Goal: Communication & Community: Answer question/provide support

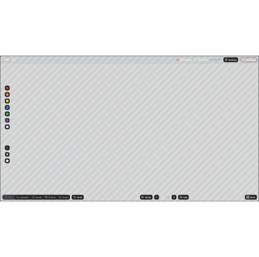
scroll to position [257, 457]
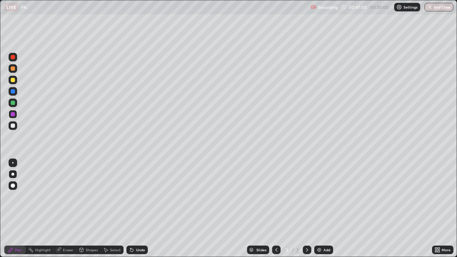
click at [133, 249] on icon at bounding box center [132, 250] width 6 height 6
click at [112, 249] on div "Select" at bounding box center [115, 250] width 11 height 4
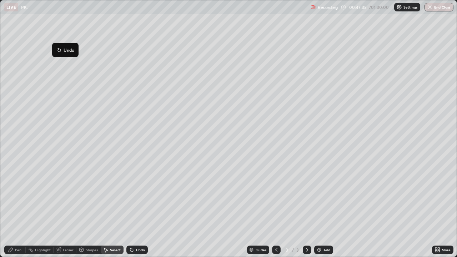
click at [44, 40] on div "0 ° Undo Copy Duplicate Duplicate to new slide Delete" at bounding box center [228, 128] width 456 height 256
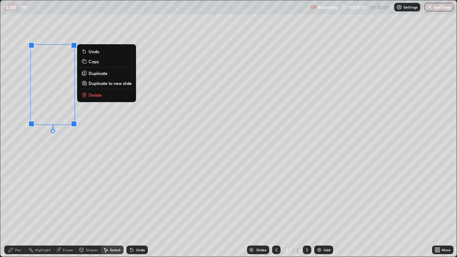
click at [102, 124] on div "0 ° Undo Copy Duplicate Duplicate to new slide Delete" at bounding box center [228, 128] width 456 height 256
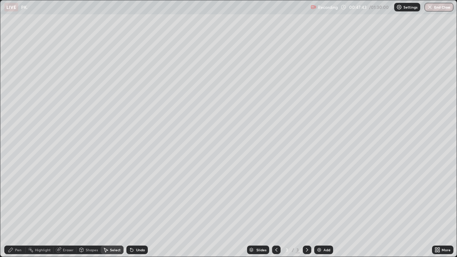
click at [18, 250] on div "Pen" at bounding box center [18, 250] width 6 height 4
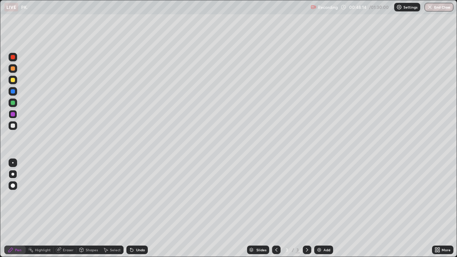
click at [113, 253] on div "Select" at bounding box center [112, 250] width 23 height 9
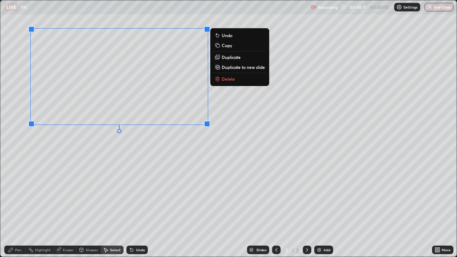
click at [194, 147] on div "0 ° Undo Copy Duplicate Duplicate to new slide Delete" at bounding box center [228, 128] width 456 height 256
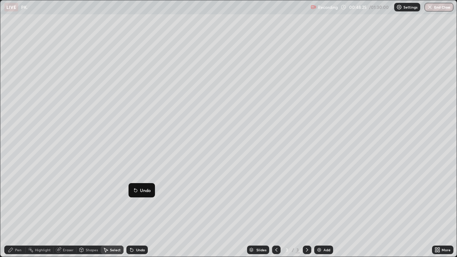
click at [20, 247] on div "Pen" at bounding box center [14, 250] width 21 height 9
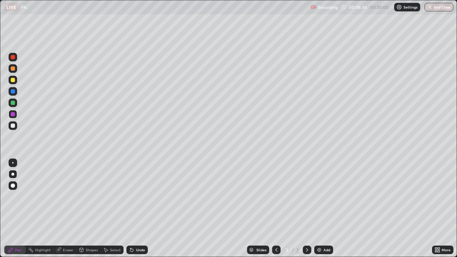
click at [13, 90] on div at bounding box center [13, 91] width 4 height 4
click at [130, 248] on icon at bounding box center [132, 250] width 6 height 6
click at [138, 250] on div "Undo" at bounding box center [140, 250] width 9 height 4
click at [134, 249] on div "Undo" at bounding box center [136, 250] width 21 height 9
click at [140, 248] on div "Undo" at bounding box center [140, 250] width 9 height 4
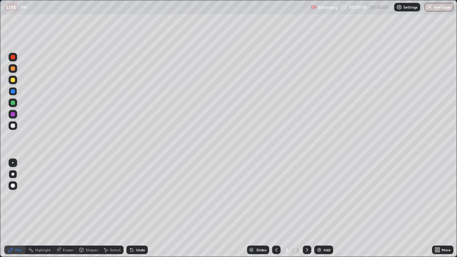
click at [71, 246] on div "Eraser" at bounding box center [65, 250] width 23 height 9
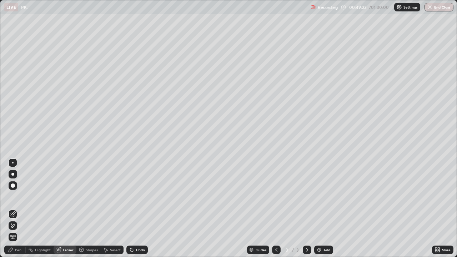
click at [21, 247] on div "Pen" at bounding box center [14, 250] width 21 height 9
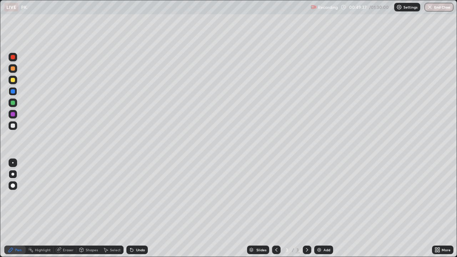
click at [137, 248] on div "Undo" at bounding box center [140, 250] width 9 height 4
click at [138, 250] on div "Undo" at bounding box center [140, 250] width 9 height 4
click at [139, 249] on div "Undo" at bounding box center [140, 250] width 9 height 4
click at [142, 250] on div "Undo" at bounding box center [140, 250] width 9 height 4
click at [137, 249] on div "Undo" at bounding box center [140, 250] width 9 height 4
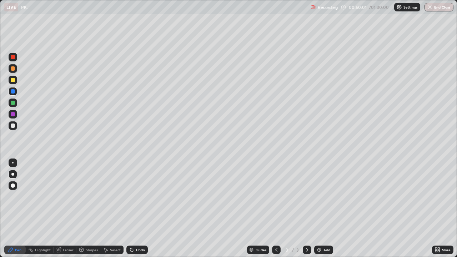
click at [136, 252] on div "Undo" at bounding box center [140, 250] width 9 height 4
click at [132, 250] on icon at bounding box center [131, 250] width 3 height 3
click at [140, 249] on div "Undo" at bounding box center [140, 250] width 9 height 4
click at [140, 248] on div "Undo" at bounding box center [140, 250] width 9 height 4
click at [111, 249] on div "Select" at bounding box center [115, 250] width 11 height 4
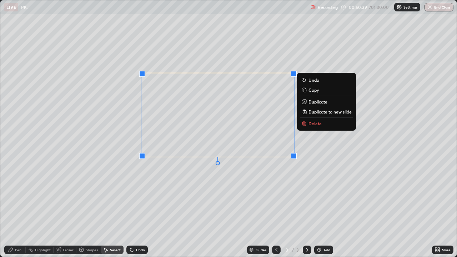
click at [138, 249] on div "Undo" at bounding box center [140, 250] width 9 height 4
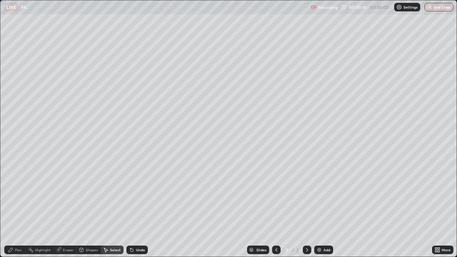
click at [140, 251] on div "Undo" at bounding box center [140, 250] width 9 height 4
click at [22, 249] on div "Pen" at bounding box center [14, 250] width 21 height 9
click at [25, 251] on div "Pen" at bounding box center [14, 250] width 21 height 9
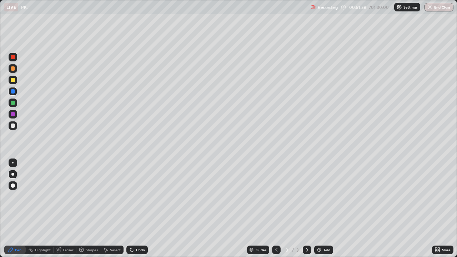
click at [12, 106] on div at bounding box center [13, 103] width 9 height 9
click at [12, 116] on div at bounding box center [13, 114] width 4 height 4
click at [12, 103] on div at bounding box center [13, 103] width 4 height 4
click at [11, 126] on div at bounding box center [13, 126] width 4 height 4
click at [130, 249] on icon at bounding box center [131, 250] width 3 height 3
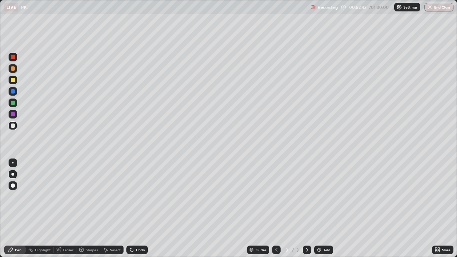
click at [130, 248] on icon at bounding box center [130, 248] width 1 height 1
click at [13, 126] on div at bounding box center [13, 126] width 4 height 4
click at [12, 125] on div at bounding box center [13, 126] width 4 height 4
click at [92, 247] on div "Shapes" at bounding box center [88, 250] width 24 height 9
click at [134, 250] on div "Undo" at bounding box center [136, 250] width 21 height 9
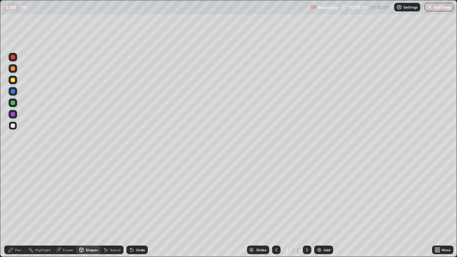
click at [136, 249] on div "Undo" at bounding box center [140, 250] width 9 height 4
click at [136, 250] on div "Undo" at bounding box center [140, 250] width 9 height 4
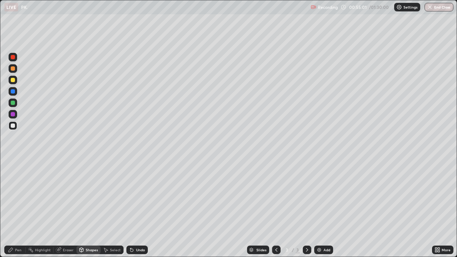
click at [136, 250] on div "Undo" at bounding box center [140, 250] width 9 height 4
click at [137, 248] on div "Undo" at bounding box center [140, 250] width 9 height 4
click at [138, 248] on div "Undo" at bounding box center [140, 250] width 9 height 4
click at [138, 249] on div "Undo" at bounding box center [140, 250] width 9 height 4
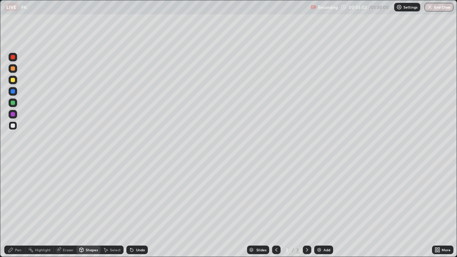
click at [138, 249] on div "Undo" at bounding box center [140, 250] width 9 height 4
click at [134, 252] on div "Undo" at bounding box center [136, 250] width 21 height 9
click at [132, 251] on icon at bounding box center [132, 250] width 6 height 6
click at [134, 250] on div "Undo" at bounding box center [136, 250] width 21 height 9
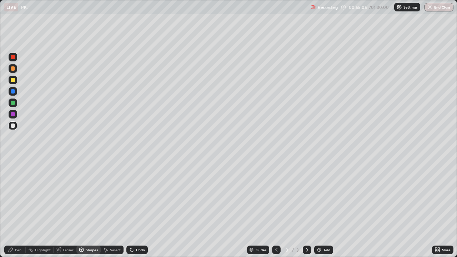
click at [136, 249] on div "Undo" at bounding box center [140, 250] width 9 height 4
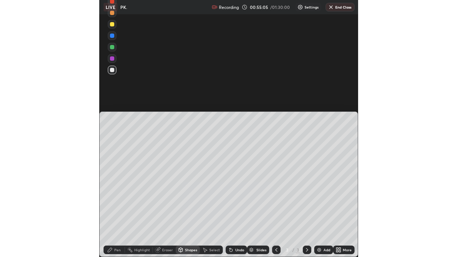
scroll to position [35448, 35446]
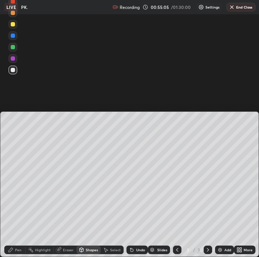
click at [136, 249] on div "Undo" at bounding box center [140, 250] width 9 height 4
click at [134, 248] on div "Undo" at bounding box center [136, 250] width 21 height 9
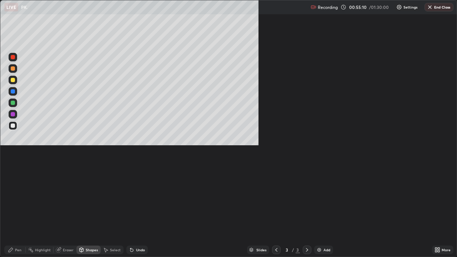
scroll to position [257, 457]
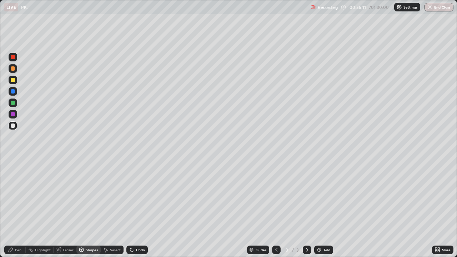
click at [139, 249] on div "Undo" at bounding box center [140, 250] width 9 height 4
click at [74, 248] on div "Eraser" at bounding box center [65, 250] width 23 height 9
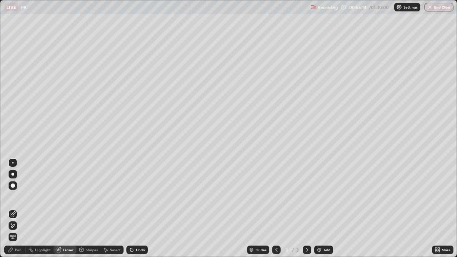
click at [67, 250] on div "Eraser" at bounding box center [68, 250] width 11 height 4
click at [14, 184] on div at bounding box center [13, 185] width 9 height 9
click at [22, 251] on div "Pen" at bounding box center [14, 250] width 21 height 9
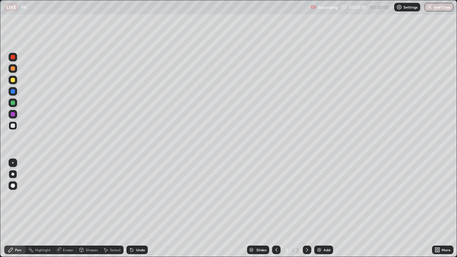
click at [12, 111] on div at bounding box center [13, 114] width 9 height 9
click at [65, 249] on div "Eraser" at bounding box center [68, 250] width 11 height 4
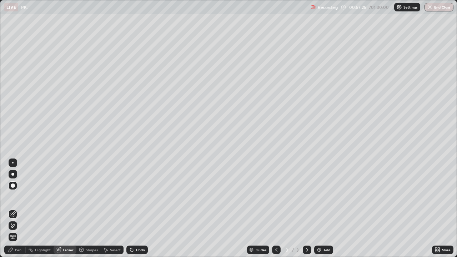
click at [20, 249] on div "Pen" at bounding box center [18, 250] width 6 height 4
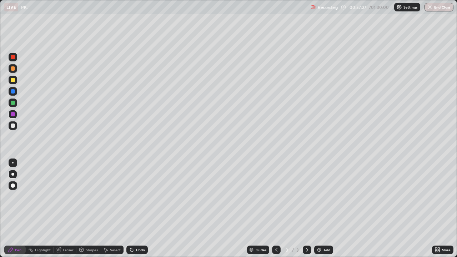
click at [11, 124] on div at bounding box center [13, 126] width 4 height 4
click at [65, 250] on div "Eraser" at bounding box center [68, 250] width 11 height 4
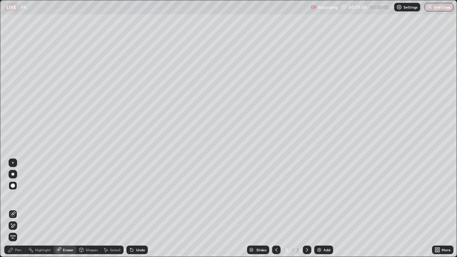
click at [20, 249] on div "Pen" at bounding box center [18, 250] width 6 height 4
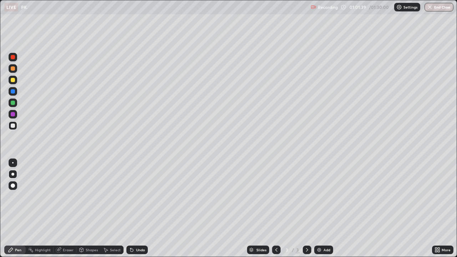
click at [136, 250] on div "Undo" at bounding box center [140, 250] width 9 height 4
click at [135, 246] on div "Undo" at bounding box center [136, 250] width 21 height 9
click at [136, 248] on div "Undo" at bounding box center [140, 250] width 9 height 4
click at [136, 246] on div "Undo" at bounding box center [136, 250] width 21 height 9
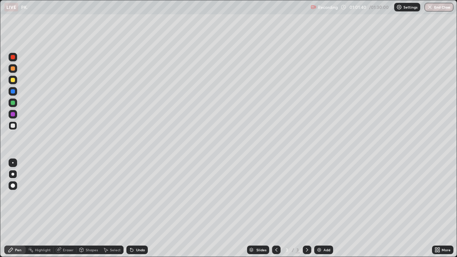
click at [136, 246] on div "Undo" at bounding box center [136, 250] width 21 height 9
click at [135, 247] on div "Undo" at bounding box center [136, 250] width 21 height 9
click at [136, 247] on div "Undo" at bounding box center [136, 250] width 21 height 9
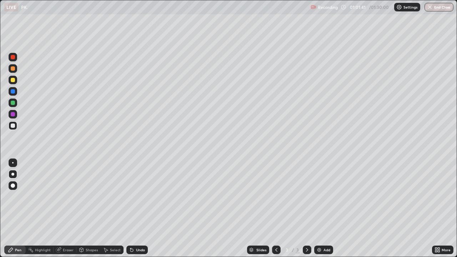
click at [134, 246] on div "Undo" at bounding box center [136, 250] width 21 height 9
click at [63, 248] on div "Eraser" at bounding box center [68, 250] width 11 height 4
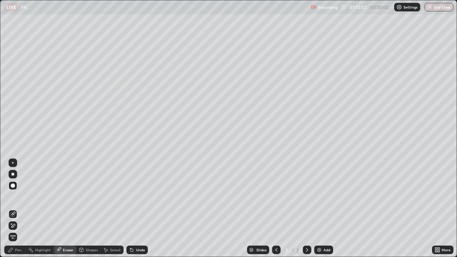
click at [29, 249] on circle at bounding box center [28, 249] width 1 height 1
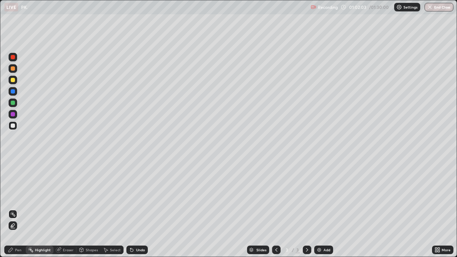
click at [21, 248] on div "Pen" at bounding box center [18, 250] width 6 height 4
click at [135, 253] on div "Undo" at bounding box center [136, 250] width 21 height 9
click at [136, 249] on div "Undo" at bounding box center [140, 250] width 9 height 4
click at [67, 246] on div "Eraser" at bounding box center [65, 250] width 23 height 9
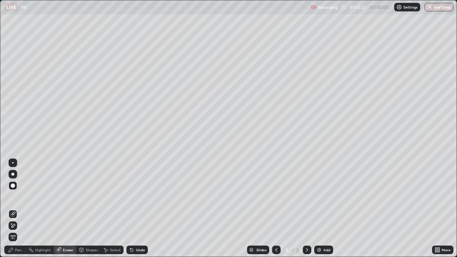
click at [19, 248] on div "Pen" at bounding box center [18, 250] width 6 height 4
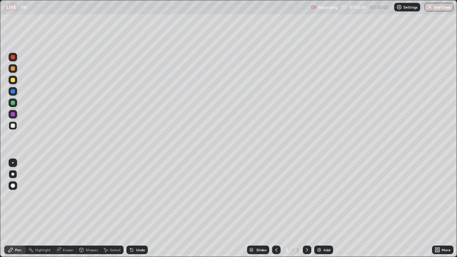
click at [89, 250] on div "Shapes" at bounding box center [92, 250] width 12 height 4
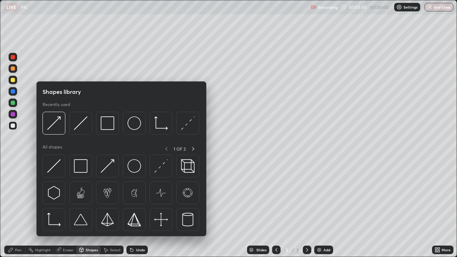
click at [19, 251] on div "Pen" at bounding box center [18, 250] width 6 height 4
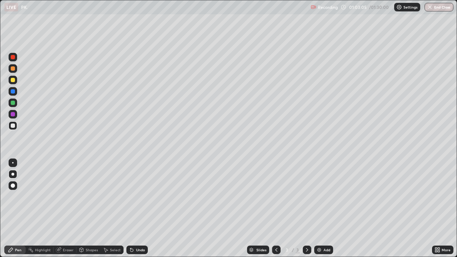
click at [65, 249] on div "Eraser" at bounding box center [68, 250] width 11 height 4
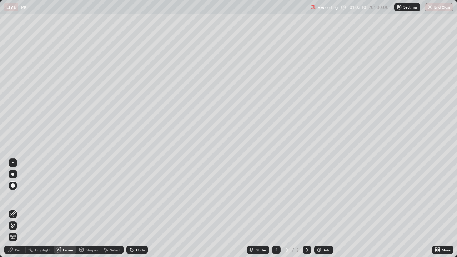
click at [22, 252] on div "Pen" at bounding box center [14, 250] width 21 height 9
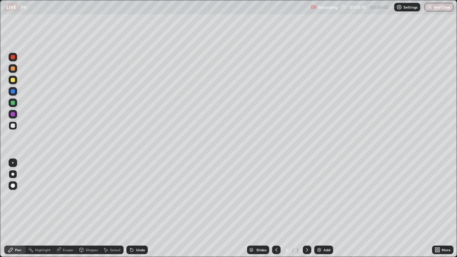
click at [18, 250] on div "Pen" at bounding box center [18, 250] width 6 height 4
click at [403, 4] on div "Settings" at bounding box center [407, 7] width 26 height 9
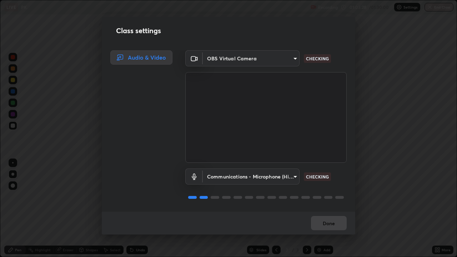
click at [391, 24] on div "Class settings Audio & Video OBS Virtual Camera ed5728659d4a2628327284da790eb63…" at bounding box center [228, 128] width 457 height 257
click at [382, 176] on div "Class settings Audio & Video OBS Virtual Camera ed5728659d4a2628327284da790eb63…" at bounding box center [228, 128] width 457 height 257
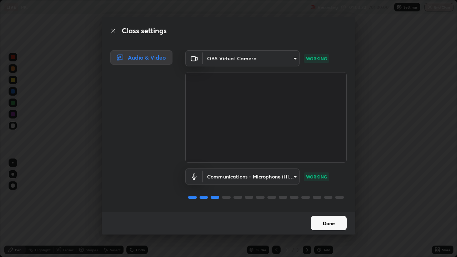
click at [80, 163] on div "Class settings Audio & Video OBS Virtual Camera ed5728659d4a2628327284da790eb63…" at bounding box center [228, 128] width 457 height 257
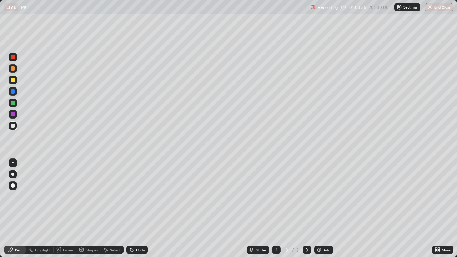
click at [361, 8] on div "Recording 01:03:35 / 01:30:00 Settings End Class" at bounding box center [382, 7] width 143 height 14
click at [344, 10] on div "Recording 01:03:37 / 01:30:00 Settings End Class" at bounding box center [382, 7] width 143 height 14
click at [360, 9] on div "Recording 01:03:37 / 01:30:00 Settings End Class" at bounding box center [382, 7] width 143 height 14
click at [64, 249] on div "Eraser" at bounding box center [68, 250] width 11 height 4
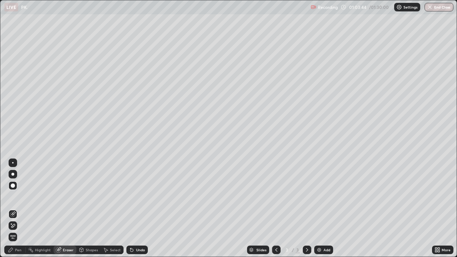
click at [17, 248] on div "Pen" at bounding box center [18, 250] width 6 height 4
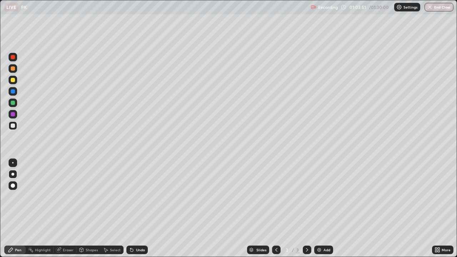
click at [64, 249] on div "Eraser" at bounding box center [68, 250] width 11 height 4
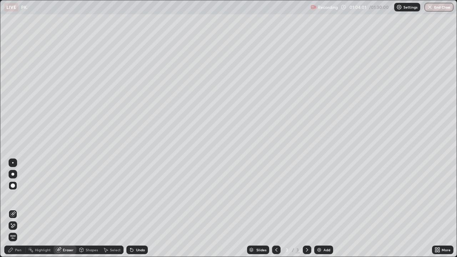
click at [20, 248] on div "Pen" at bounding box center [18, 250] width 6 height 4
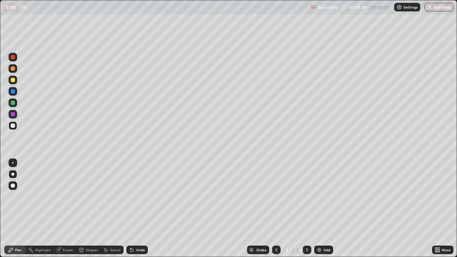
click at [95, 250] on div "Shapes" at bounding box center [92, 250] width 12 height 4
click at [66, 250] on div "Eraser" at bounding box center [68, 250] width 11 height 4
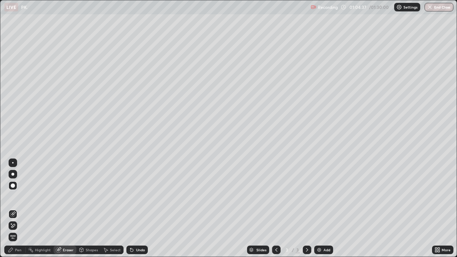
click at [85, 247] on div "Shapes" at bounding box center [88, 250] width 24 height 9
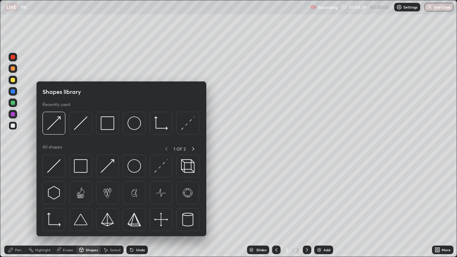
click at [130, 129] on img at bounding box center [134, 123] width 14 height 14
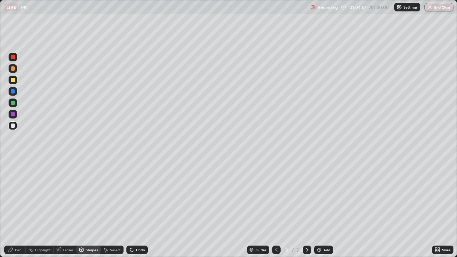
click at [111, 248] on div "Select" at bounding box center [115, 250] width 11 height 4
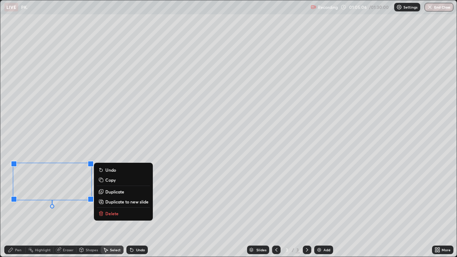
click at [110, 198] on button "Duplicate to new slide" at bounding box center [123, 201] width 53 height 9
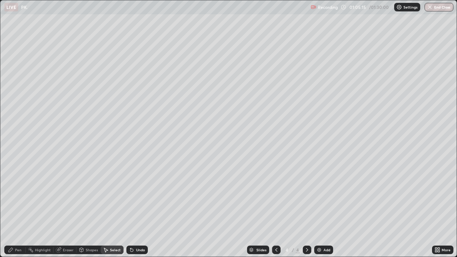
click at [134, 247] on icon at bounding box center [132, 250] width 6 height 6
click at [134, 251] on div "Undo" at bounding box center [136, 250] width 21 height 9
click at [136, 250] on div "Undo" at bounding box center [140, 250] width 9 height 4
click at [135, 248] on div "Undo" at bounding box center [136, 250] width 21 height 9
click at [134, 254] on div "Undo" at bounding box center [136, 250] width 21 height 9
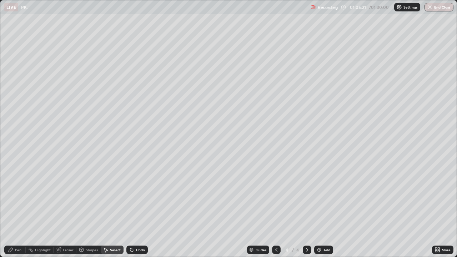
click at [272, 249] on div at bounding box center [276, 250] width 9 height 9
click at [61, 247] on div "Eraser" at bounding box center [65, 250] width 23 height 9
click at [63, 250] on div "Eraser" at bounding box center [68, 250] width 11 height 4
click at [33, 250] on icon at bounding box center [31, 250] width 6 height 6
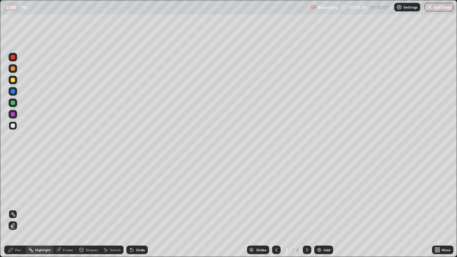
click at [15, 249] on div "Pen" at bounding box center [18, 250] width 6 height 4
click at [84, 249] on div "Shapes" at bounding box center [88, 250] width 24 height 9
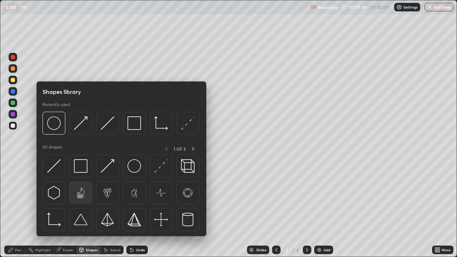
click at [81, 195] on img at bounding box center [81, 193] width 14 height 14
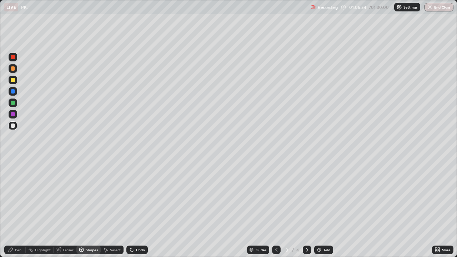
click at [63, 250] on div "Eraser" at bounding box center [68, 250] width 11 height 4
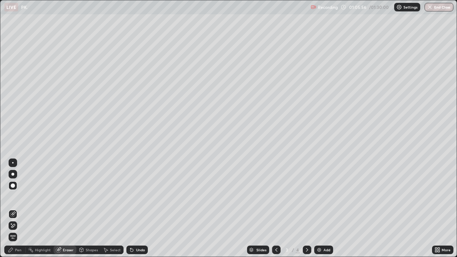
click at [87, 248] on div "Shapes" at bounding box center [92, 250] width 12 height 4
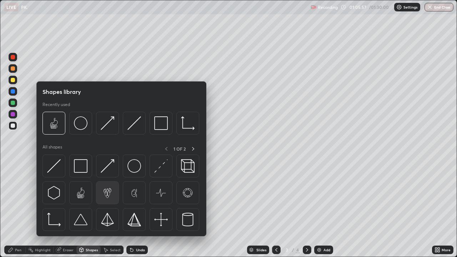
click at [106, 194] on img at bounding box center [108, 193] width 14 height 14
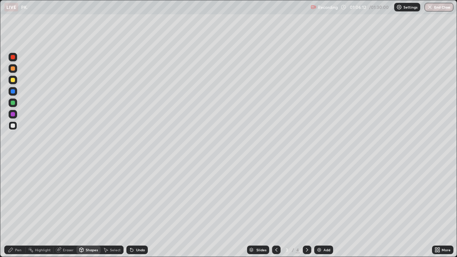
click at [92, 250] on div "Shapes" at bounding box center [92, 250] width 12 height 4
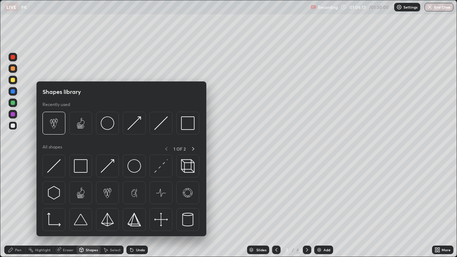
click at [156, 248] on div "Slides 3 / 4 Add" at bounding box center [290, 250] width 284 height 14
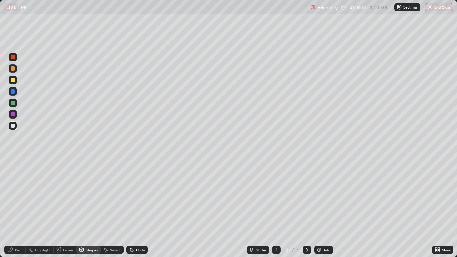
click at [62, 250] on div "Eraser" at bounding box center [65, 250] width 23 height 9
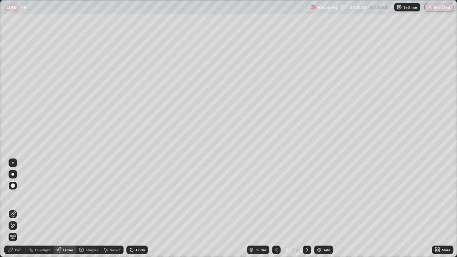
click at [84, 248] on div "Shapes" at bounding box center [88, 250] width 24 height 9
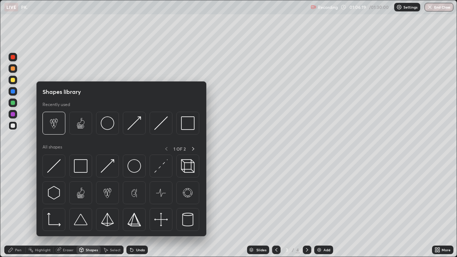
click at [138, 189] on img at bounding box center [134, 193] width 14 height 14
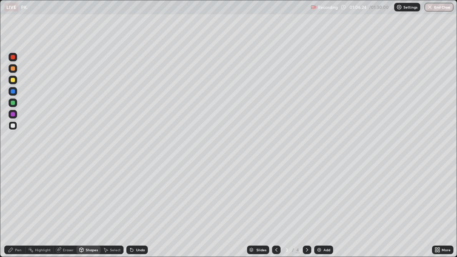
click at [91, 250] on div "Shapes" at bounding box center [92, 250] width 12 height 4
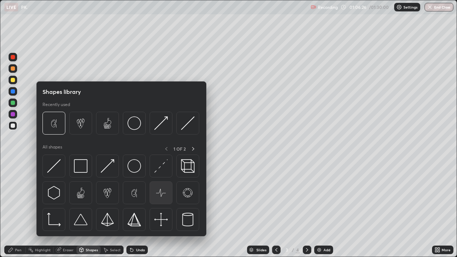
click at [159, 195] on img at bounding box center [161, 193] width 14 height 14
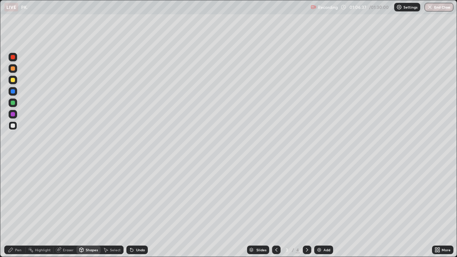
click at [87, 247] on div "Shapes" at bounding box center [88, 250] width 24 height 9
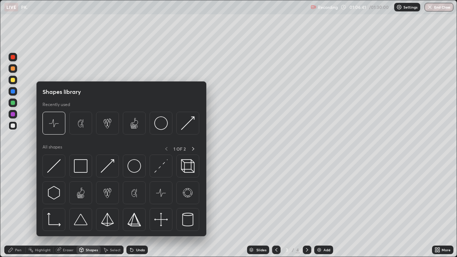
click at [106, 196] on img at bounding box center [108, 193] width 14 height 14
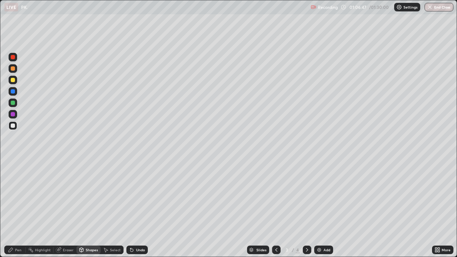
click at [95, 248] on div "Shapes" at bounding box center [92, 250] width 12 height 4
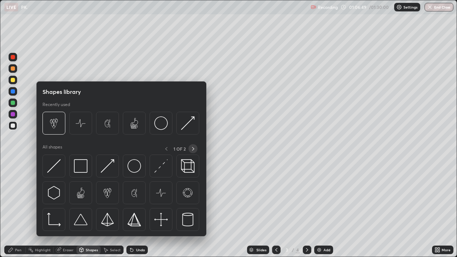
click at [194, 148] on icon at bounding box center [193, 149] width 6 height 6
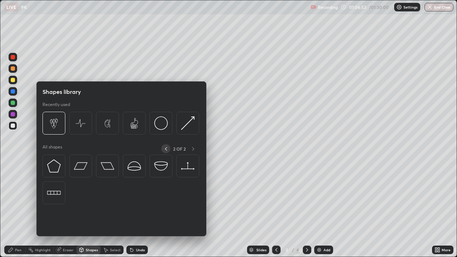
click at [166, 148] on icon at bounding box center [166, 149] width 6 height 6
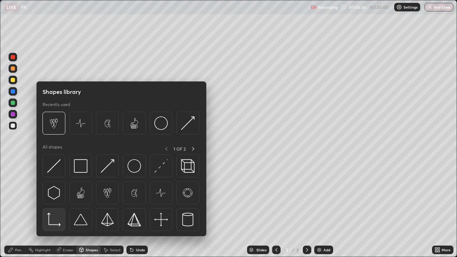
click at [58, 223] on img at bounding box center [54, 220] width 14 height 14
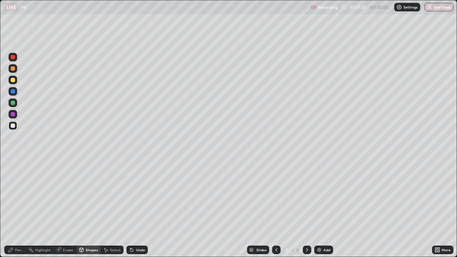
click at [87, 247] on div "Shapes" at bounding box center [88, 250] width 24 height 9
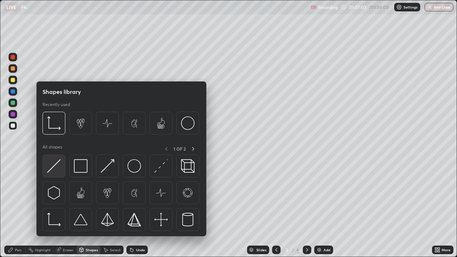
click at [63, 167] on div at bounding box center [53, 166] width 23 height 23
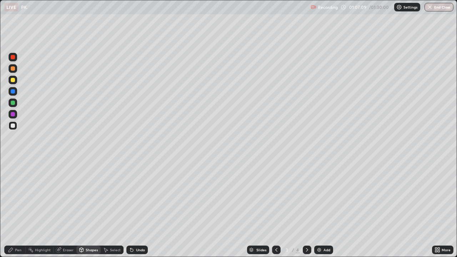
click at [43, 249] on div "Highlight" at bounding box center [43, 250] width 16 height 4
click at [83, 250] on icon at bounding box center [82, 250] width 4 height 4
click at [69, 249] on div "Eraser" at bounding box center [68, 250] width 11 height 4
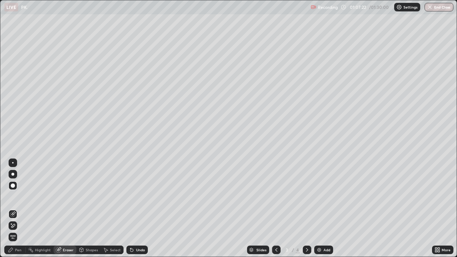
click at [89, 250] on div "Shapes" at bounding box center [92, 250] width 12 height 4
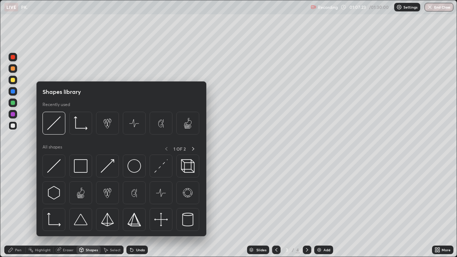
click at [83, 251] on icon at bounding box center [82, 250] width 6 height 6
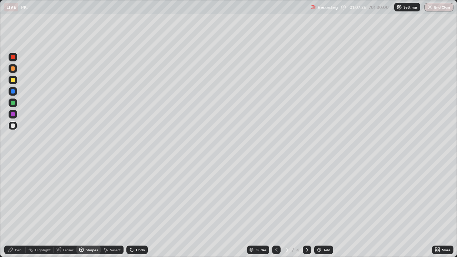
click at [65, 249] on div "Eraser" at bounding box center [68, 250] width 11 height 4
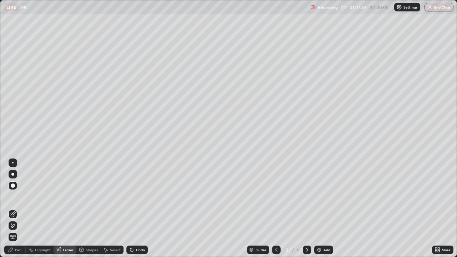
click at [95, 248] on div "Shapes" at bounding box center [92, 250] width 12 height 4
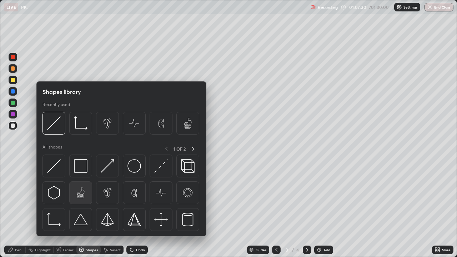
click at [86, 191] on img at bounding box center [81, 193] width 14 height 14
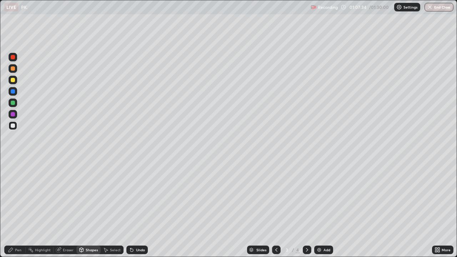
click at [86, 249] on div "Shapes" at bounding box center [92, 250] width 12 height 4
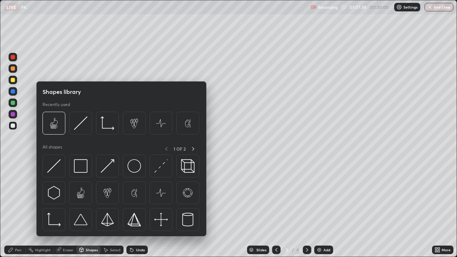
click at [188, 195] on img at bounding box center [188, 193] width 14 height 14
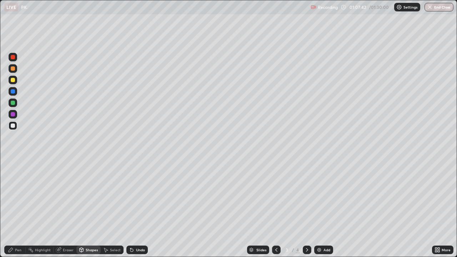
click at [110, 248] on div "Select" at bounding box center [115, 250] width 11 height 4
click at [278, 228] on div "0 ° Undo Copy Duplicate Duplicate to new slide Delete" at bounding box center [228, 128] width 456 height 256
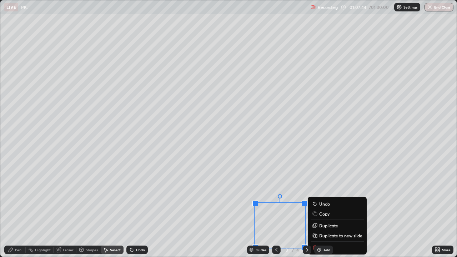
click at [259, 202] on div "0 ° Undo Copy Duplicate Duplicate to new slide Delete" at bounding box center [228, 128] width 456 height 256
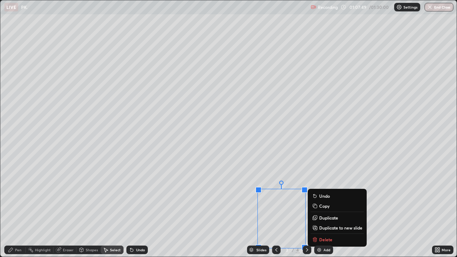
click at [286, 204] on div "0 ° Undo Copy Duplicate Duplicate to new slide Delete" at bounding box center [228, 128] width 456 height 256
click at [302, 168] on div "0 ° Undo Copy Duplicate Duplicate to new slide Delete" at bounding box center [228, 128] width 456 height 256
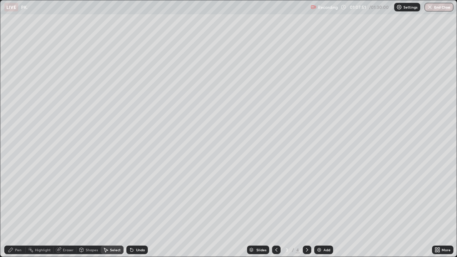
click at [321, 171] on div "0 ° Undo Copy Duplicate Duplicate to new slide Delete" at bounding box center [228, 128] width 456 height 256
click at [88, 250] on div "Shapes" at bounding box center [92, 250] width 12 height 4
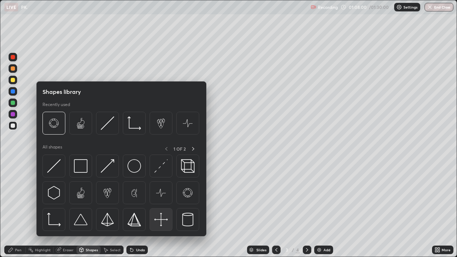
click at [161, 220] on img at bounding box center [161, 220] width 14 height 14
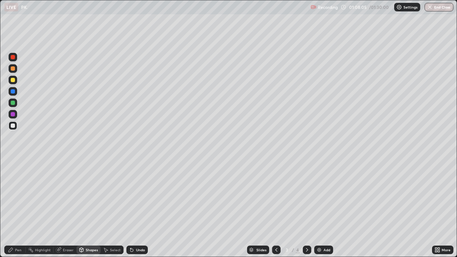
click at [108, 250] on div "Select" at bounding box center [112, 250] width 23 height 9
click at [92, 251] on div "Shapes" at bounding box center [92, 250] width 12 height 4
click at [111, 249] on div "Select" at bounding box center [115, 250] width 11 height 4
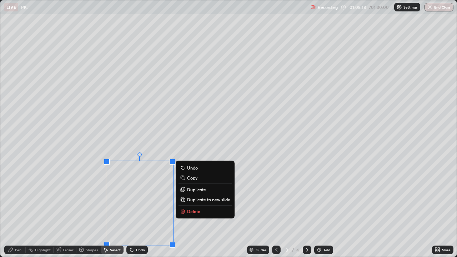
click at [184, 230] on div "0 ° Undo Copy Duplicate Duplicate to new slide Delete" at bounding box center [228, 128] width 456 height 256
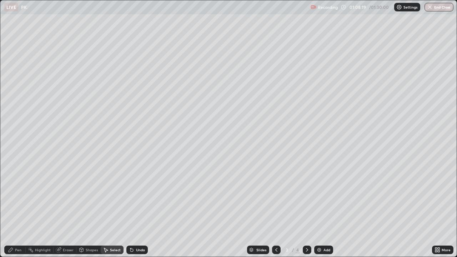
click at [132, 251] on icon at bounding box center [131, 250] width 3 height 3
click at [15, 249] on div "Pen" at bounding box center [18, 250] width 6 height 4
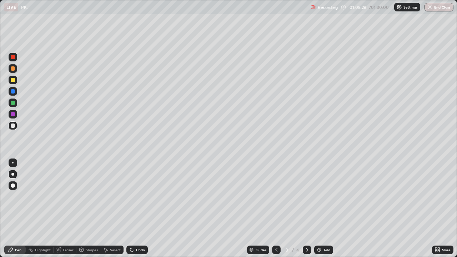
click at [14, 58] on div at bounding box center [13, 57] width 4 height 4
click at [13, 163] on div at bounding box center [12, 162] width 1 height 1
click at [13, 57] on div at bounding box center [13, 57] width 4 height 4
click at [67, 249] on div "Eraser" at bounding box center [68, 250] width 11 height 4
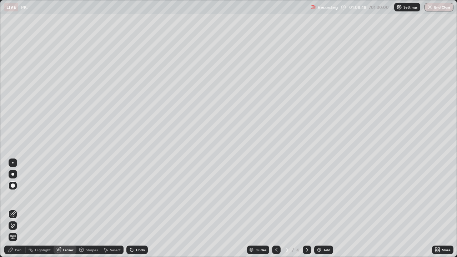
click at [15, 251] on div "Pen" at bounding box center [14, 250] width 21 height 9
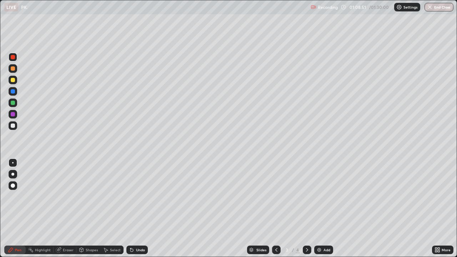
click at [15, 68] on div at bounding box center [13, 68] width 4 height 4
click at [13, 186] on div at bounding box center [13, 186] width 4 height 4
click at [67, 250] on div "Eraser" at bounding box center [68, 250] width 11 height 4
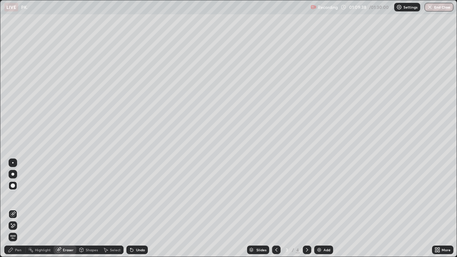
click at [61, 250] on div "Eraser" at bounding box center [65, 250] width 23 height 9
click at [81, 249] on icon at bounding box center [82, 249] width 4 height 1
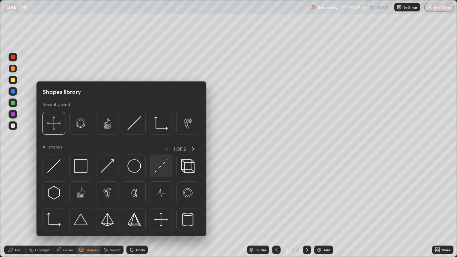
click at [165, 166] on img at bounding box center [161, 166] width 14 height 14
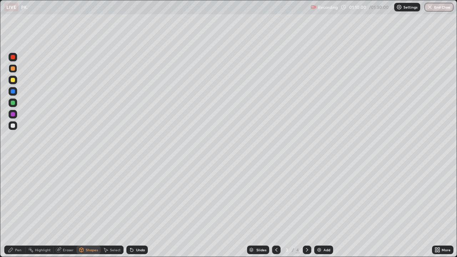
click at [69, 251] on div "Eraser" at bounding box center [68, 250] width 11 height 4
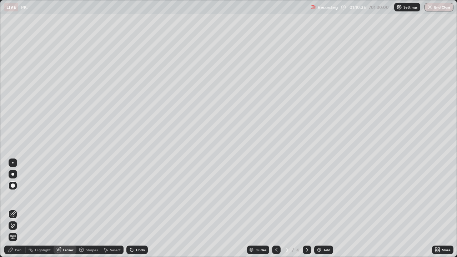
click at [20, 250] on div "Pen" at bounding box center [18, 250] width 6 height 4
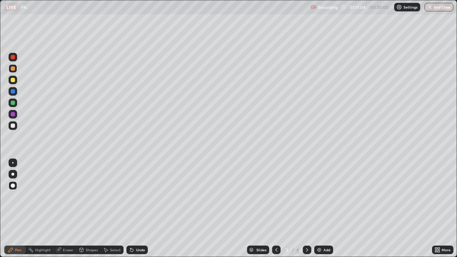
click at [14, 61] on div at bounding box center [13, 57] width 9 height 9
click at [12, 93] on div at bounding box center [13, 91] width 4 height 4
click at [445, 250] on div "More" at bounding box center [446, 250] width 9 height 4
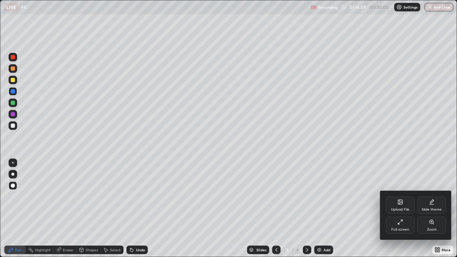
click at [430, 145] on div at bounding box center [228, 128] width 457 height 257
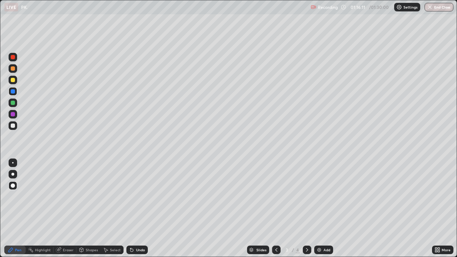
click at [260, 250] on div "Slides" at bounding box center [261, 250] width 10 height 4
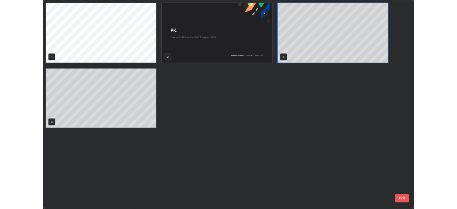
scroll to position [254, 453]
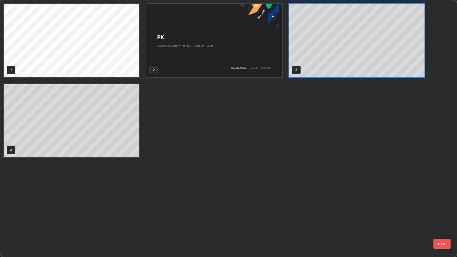
click at [439, 242] on button "EXIT" at bounding box center [441, 244] width 17 height 10
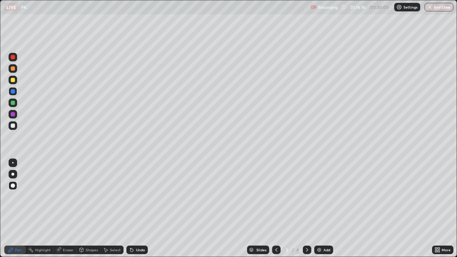
click at [442, 249] on div "More" at bounding box center [446, 250] width 9 height 4
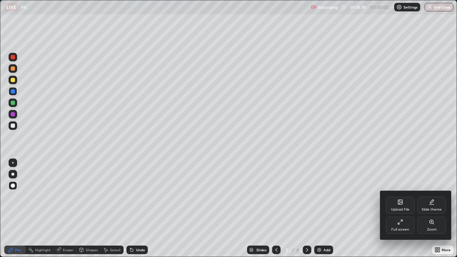
click at [407, 226] on div "Full screen" at bounding box center [400, 225] width 29 height 17
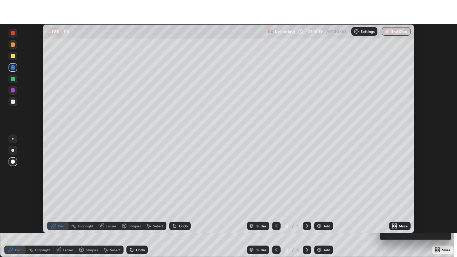
scroll to position [35496, 35248]
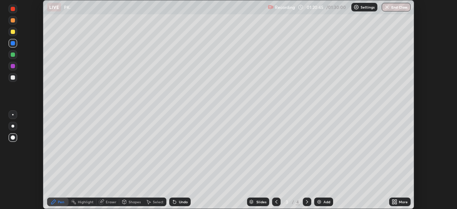
click at [397, 202] on div "More" at bounding box center [399, 201] width 21 height 9
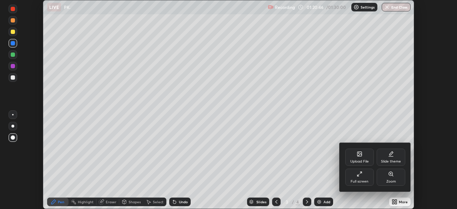
click at [357, 180] on div "Full screen" at bounding box center [360, 182] width 18 height 4
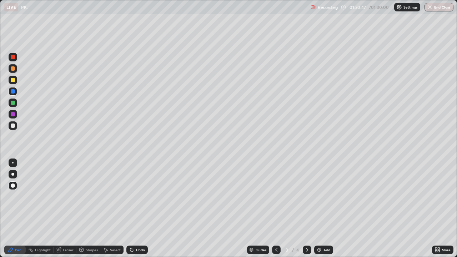
scroll to position [257, 457]
click at [440, 6] on button "End Class" at bounding box center [439, 7] width 29 height 9
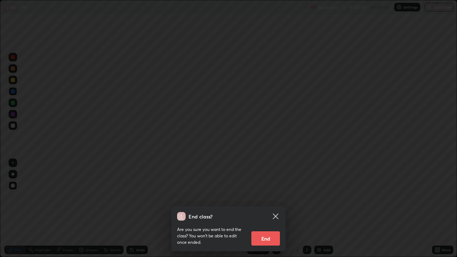
click at [266, 237] on button "End" at bounding box center [265, 238] width 29 height 14
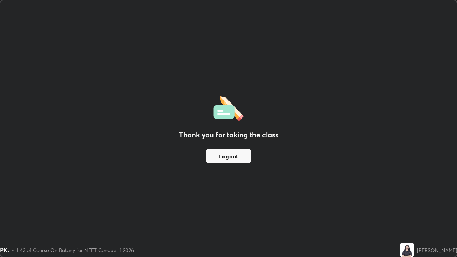
click at [266, 237] on div at bounding box center [228, 128] width 457 height 257
click at [238, 157] on button "Logout" at bounding box center [228, 156] width 45 height 14
click at [240, 156] on button "Logout" at bounding box center [228, 156] width 45 height 14
